Goal: Navigation & Orientation: Find specific page/section

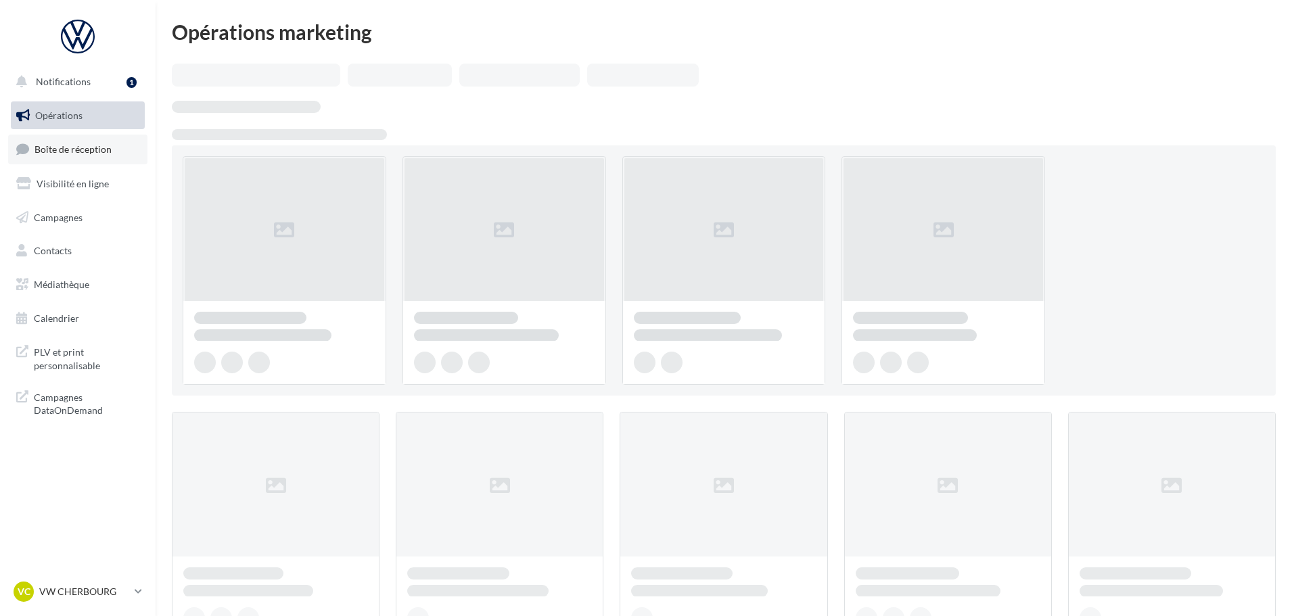
click at [88, 158] on link "Boîte de réception" at bounding box center [77, 149] width 139 height 29
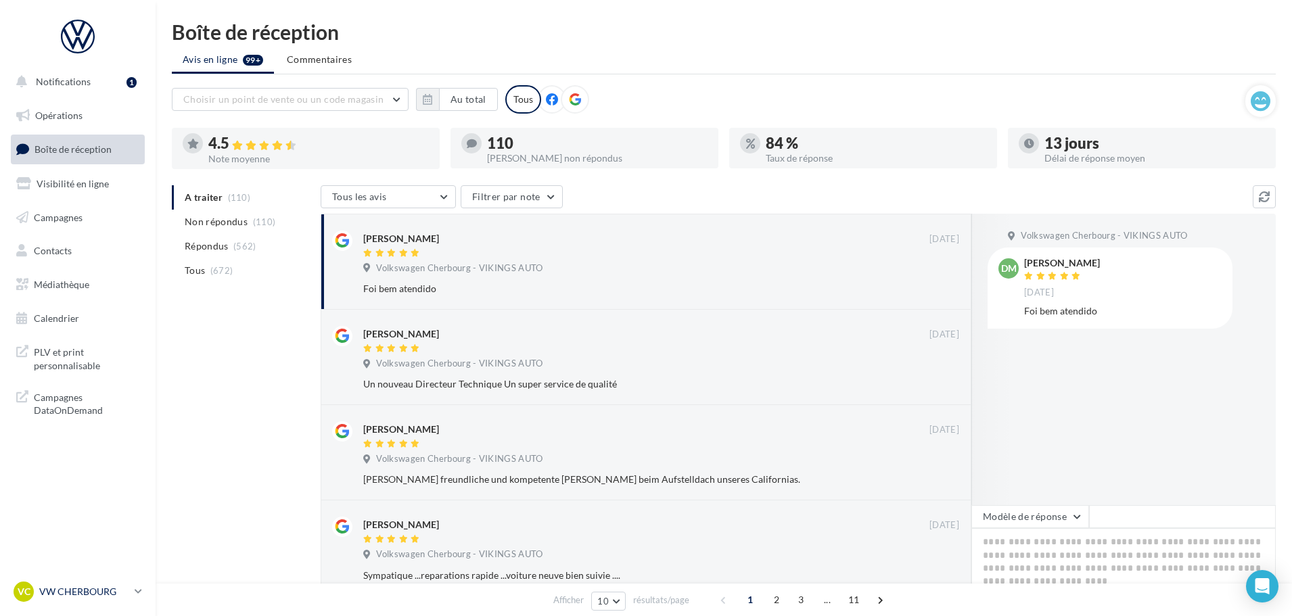
click at [109, 589] on p "VW CHERBOURG" at bounding box center [84, 592] width 90 height 14
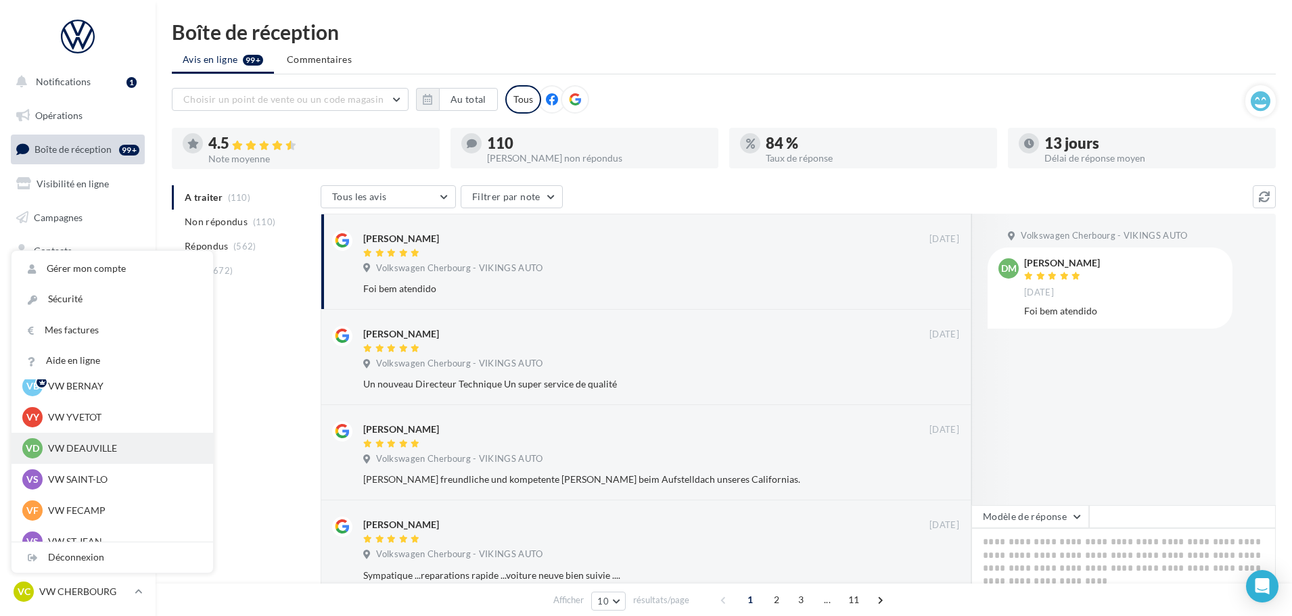
scroll to position [68, 0]
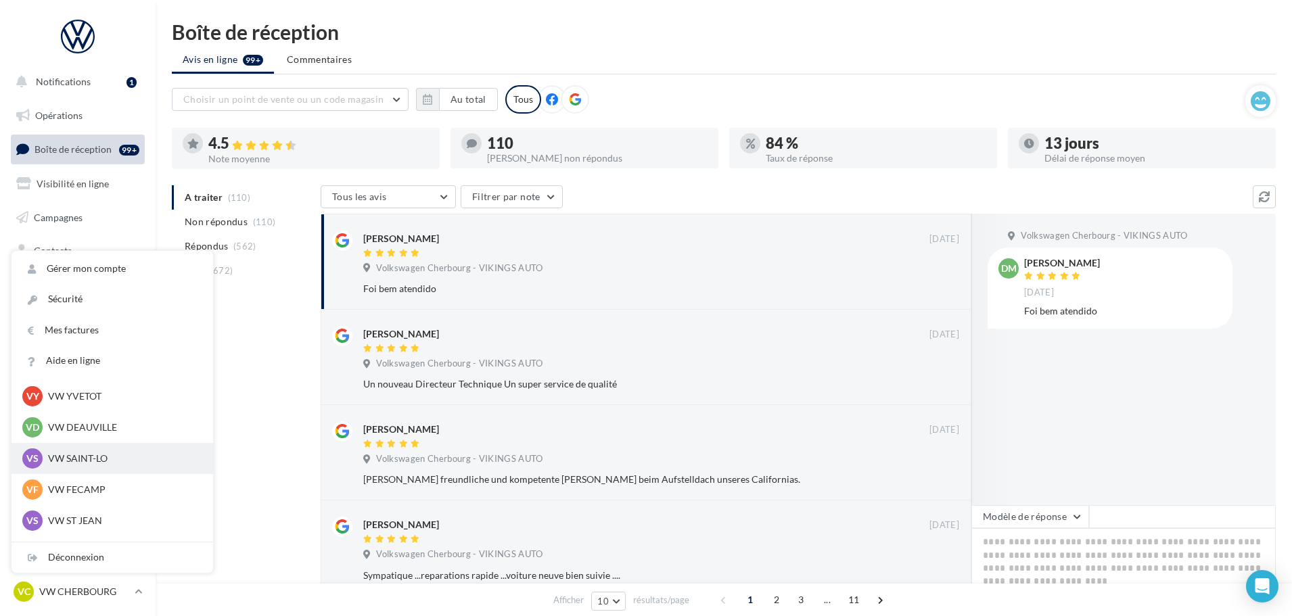
click at [101, 457] on p "VW SAINT-LO" at bounding box center [122, 459] width 149 height 14
